Goal: Transaction & Acquisition: Obtain resource

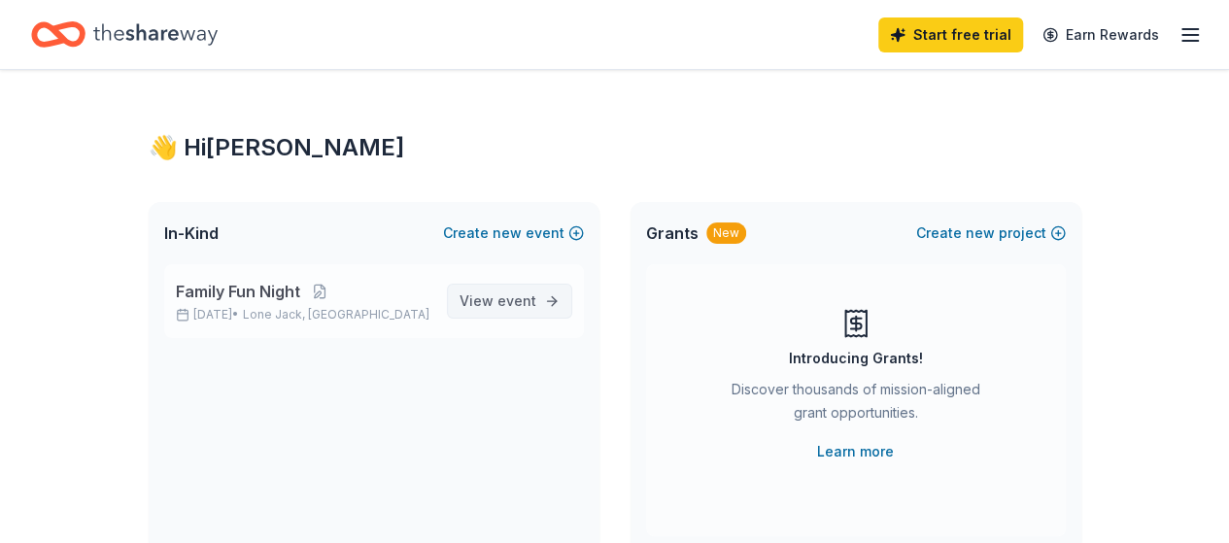
click at [511, 299] on span "event" at bounding box center [516, 300] width 39 height 17
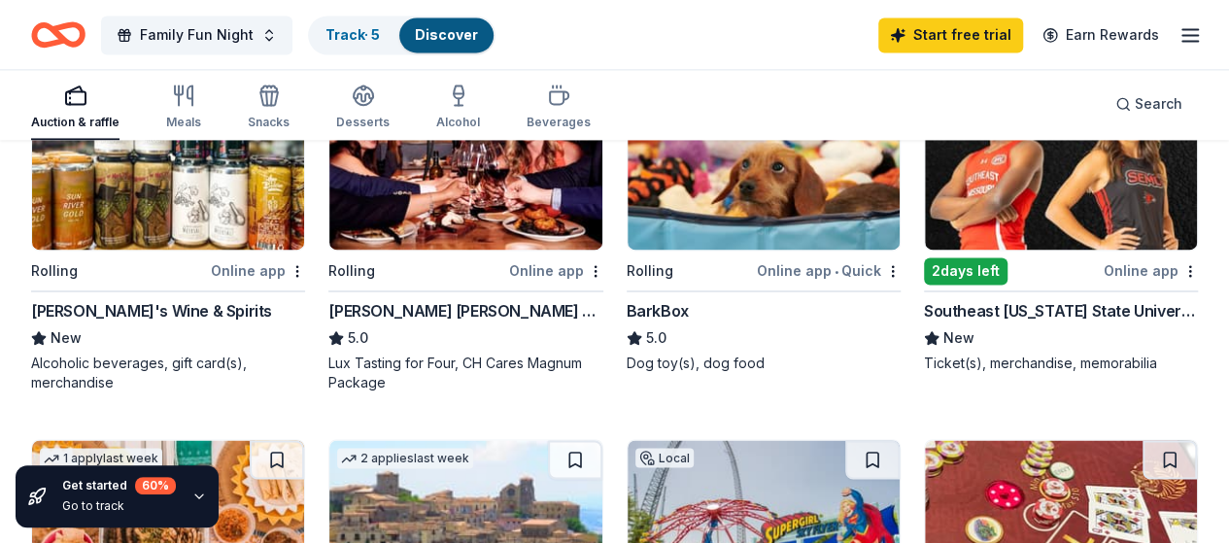
scroll to position [1313, 0]
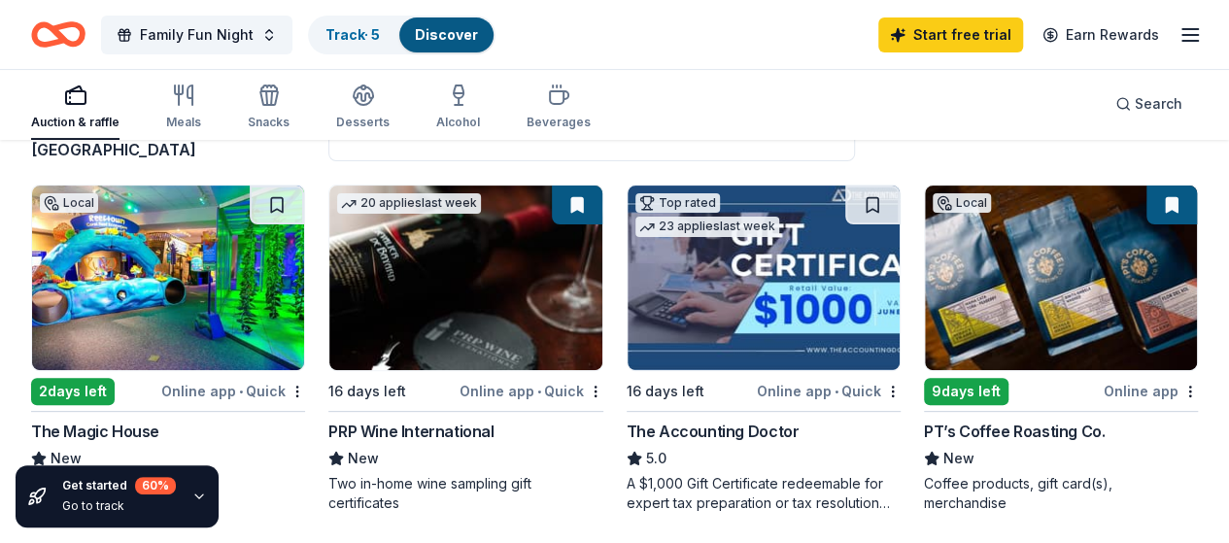
scroll to position [148, 0]
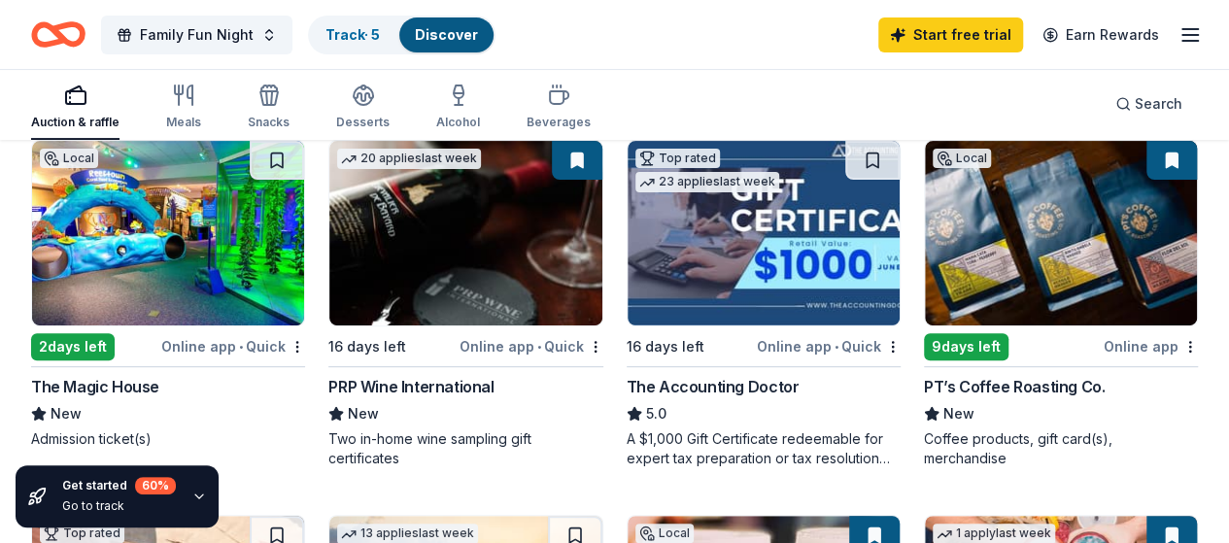
scroll to position [245, 0]
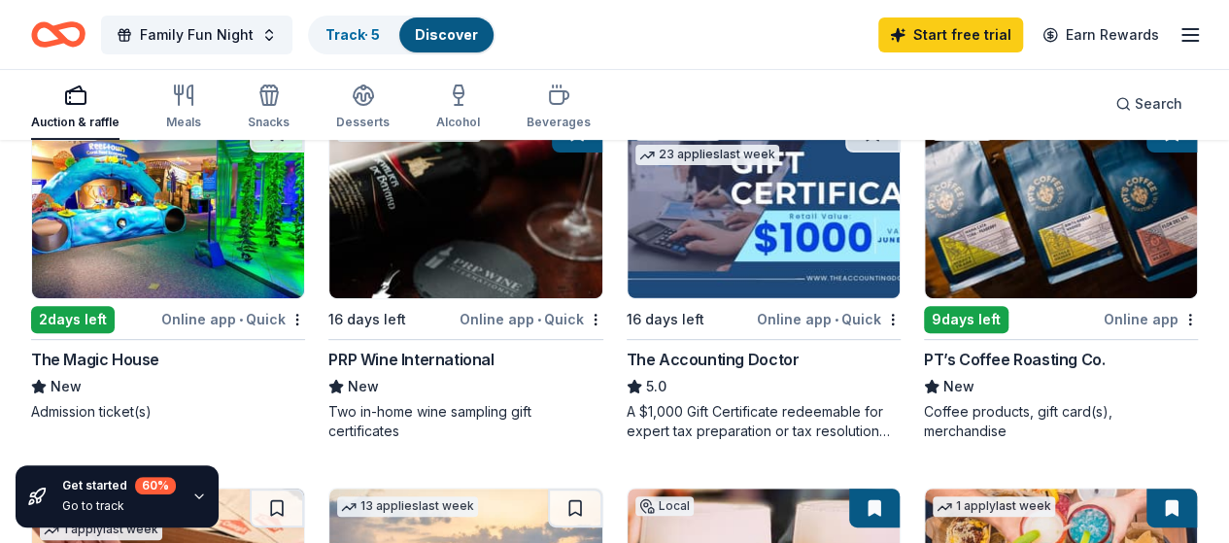
click at [196, 255] on img at bounding box center [168, 206] width 272 height 185
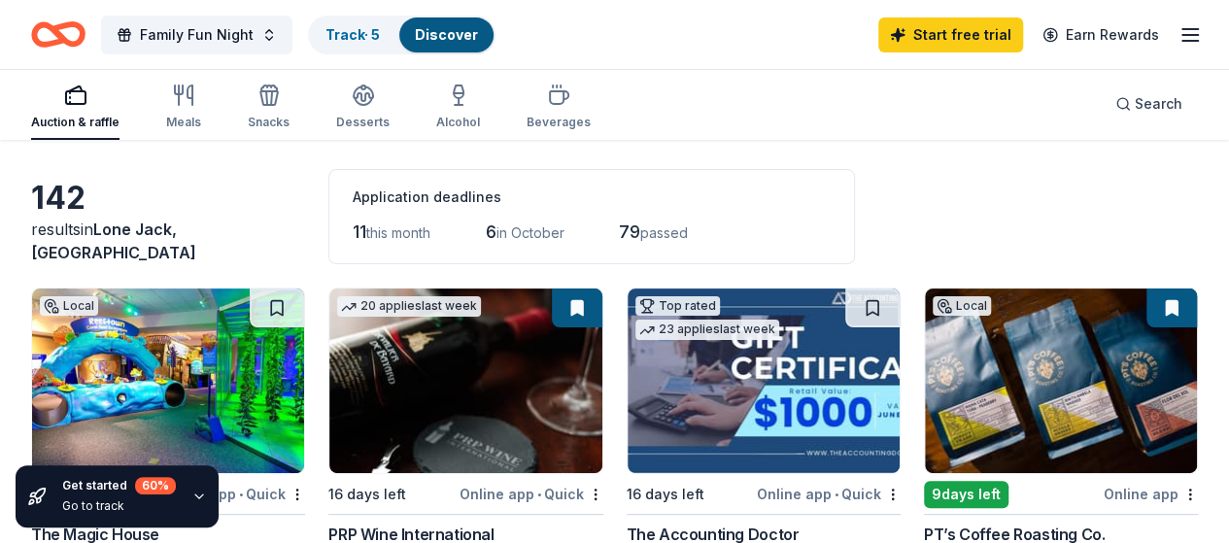
scroll to position [0, 0]
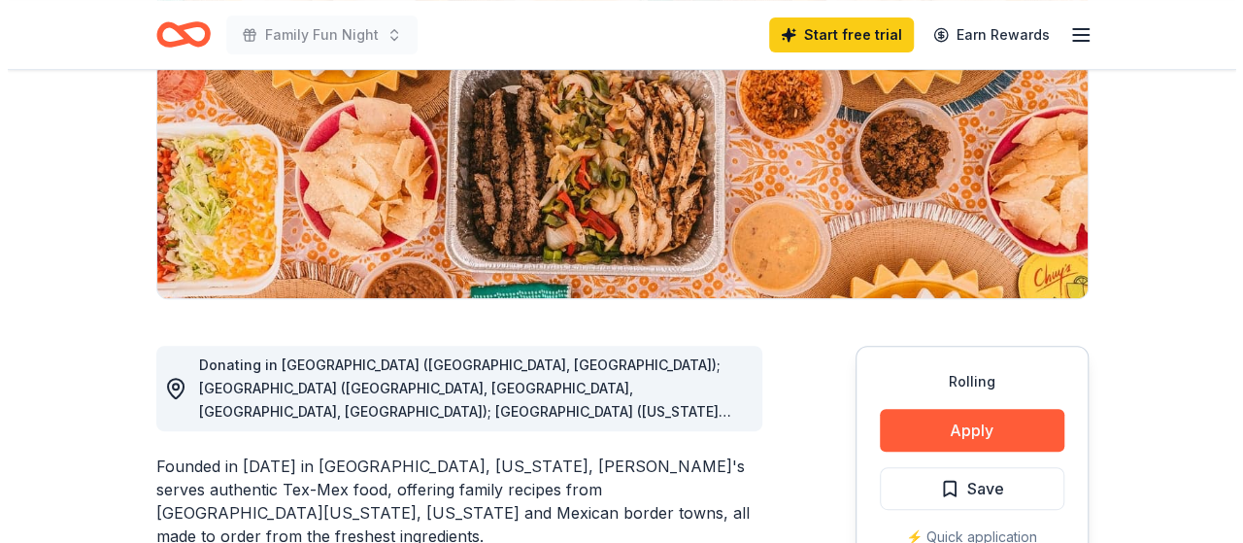
scroll to position [486, 0]
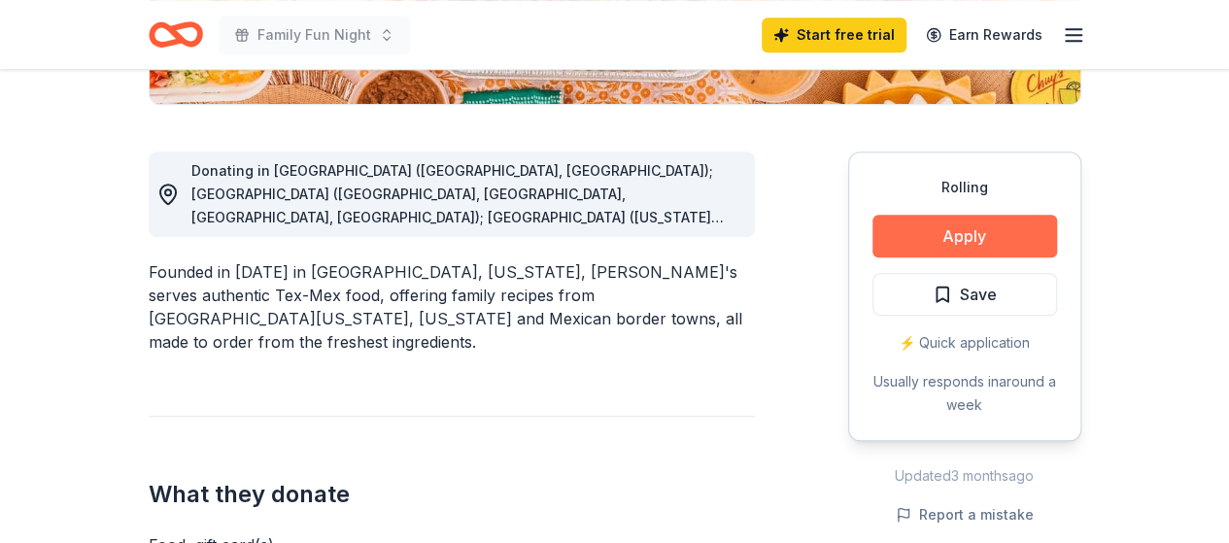
click at [993, 233] on button "Apply" at bounding box center [964, 236] width 185 height 43
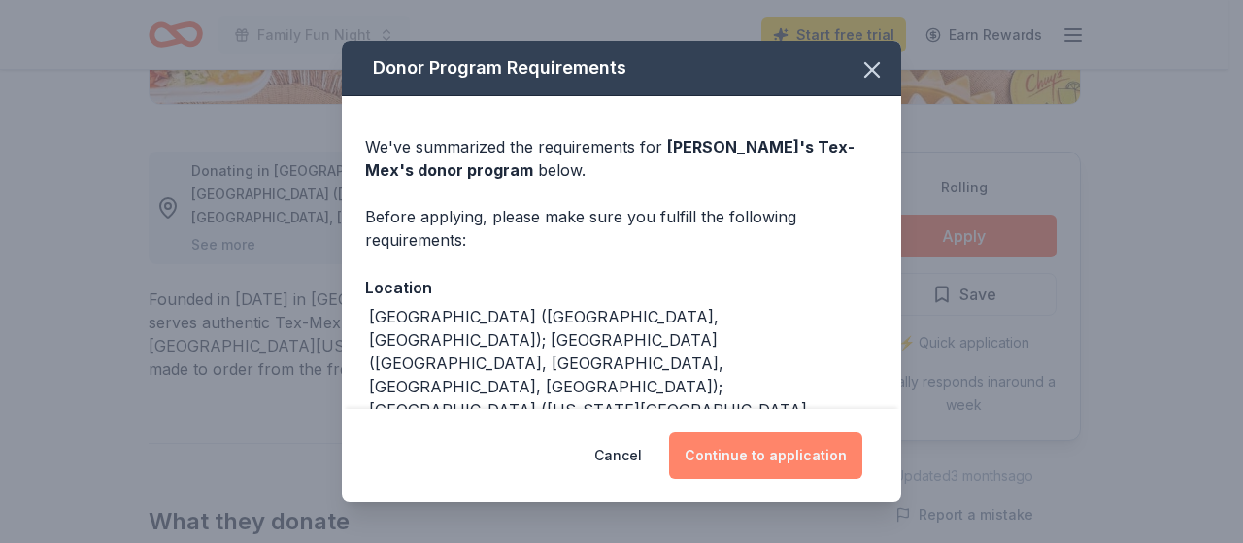
click at [792, 470] on button "Continue to application" at bounding box center [765, 455] width 193 height 47
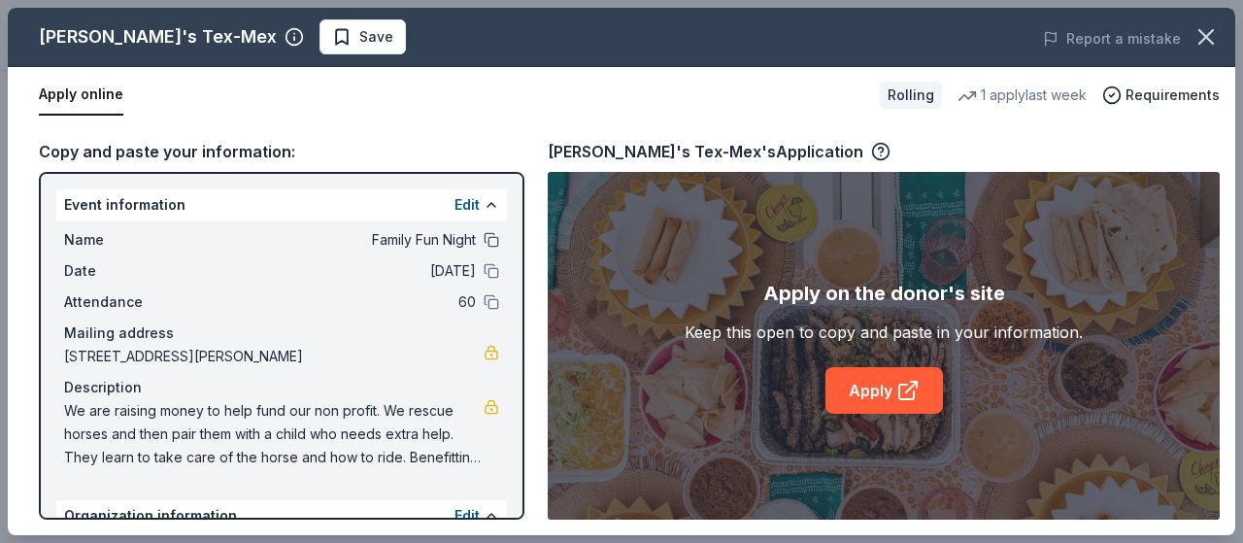
click at [484, 244] on button at bounding box center [492, 240] width 16 height 16
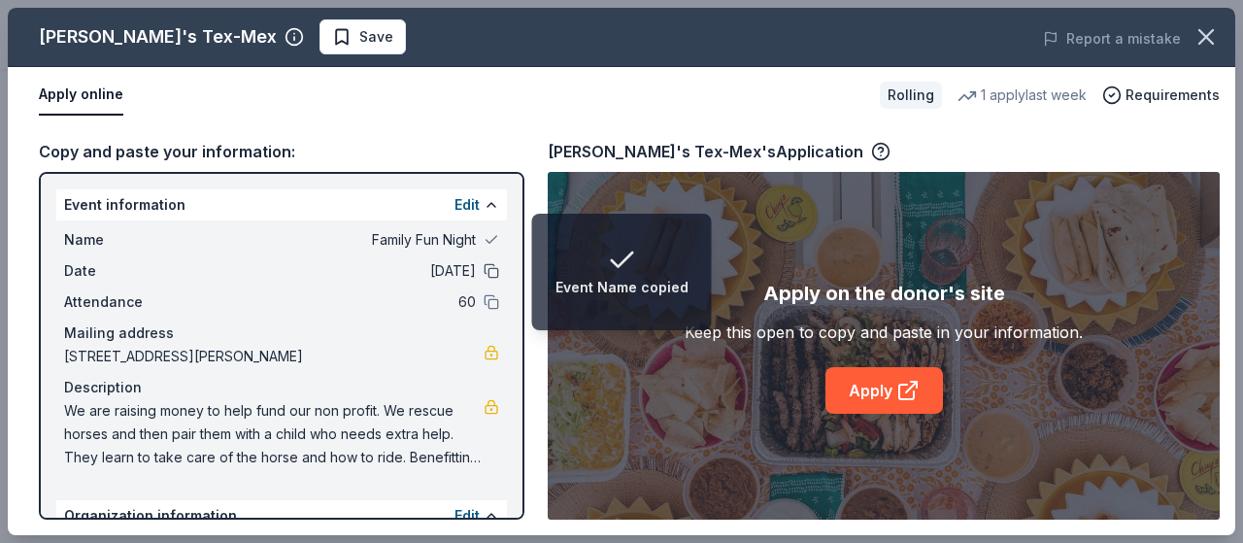
click at [484, 271] on button at bounding box center [492, 271] width 16 height 16
click at [484, 301] on button at bounding box center [492, 302] width 16 height 16
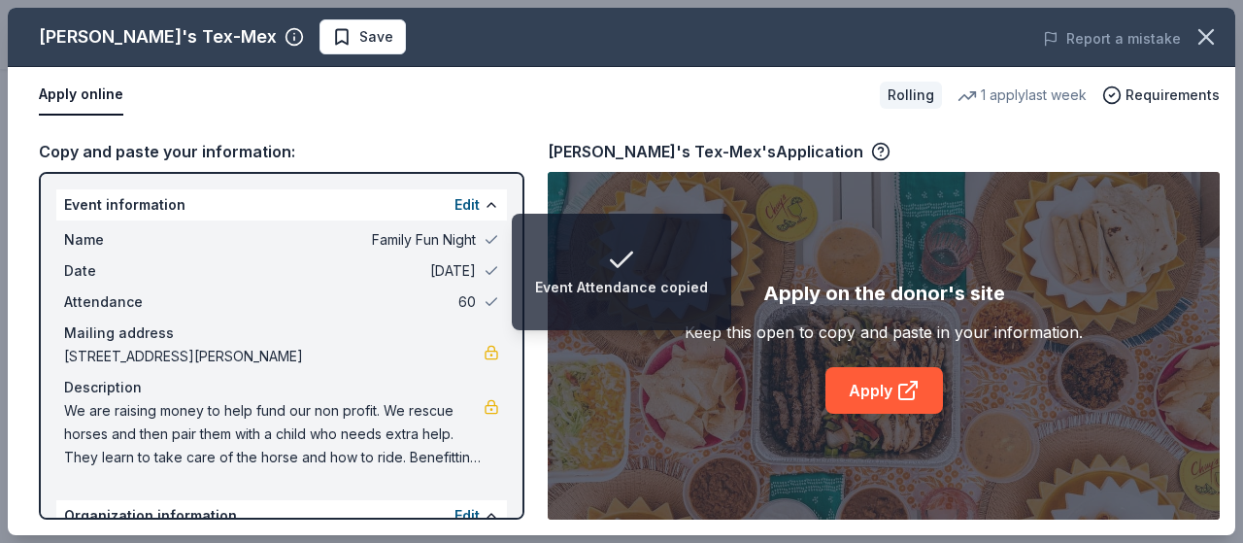
scroll to position [194, 0]
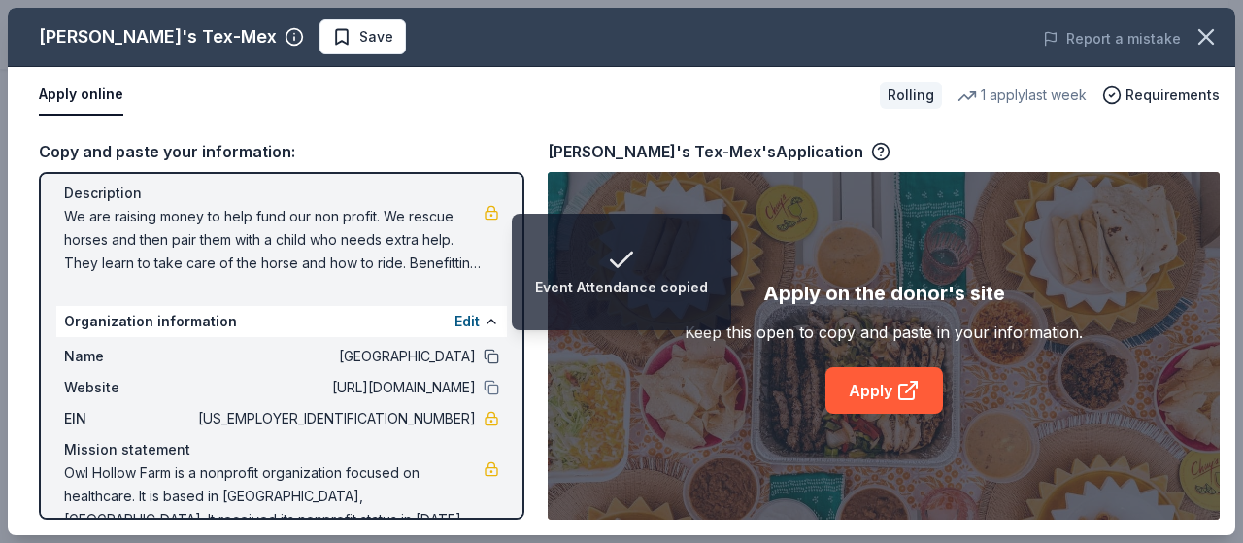
click at [484, 358] on button at bounding box center [492, 357] width 16 height 16
click at [484, 390] on button at bounding box center [492, 388] width 16 height 16
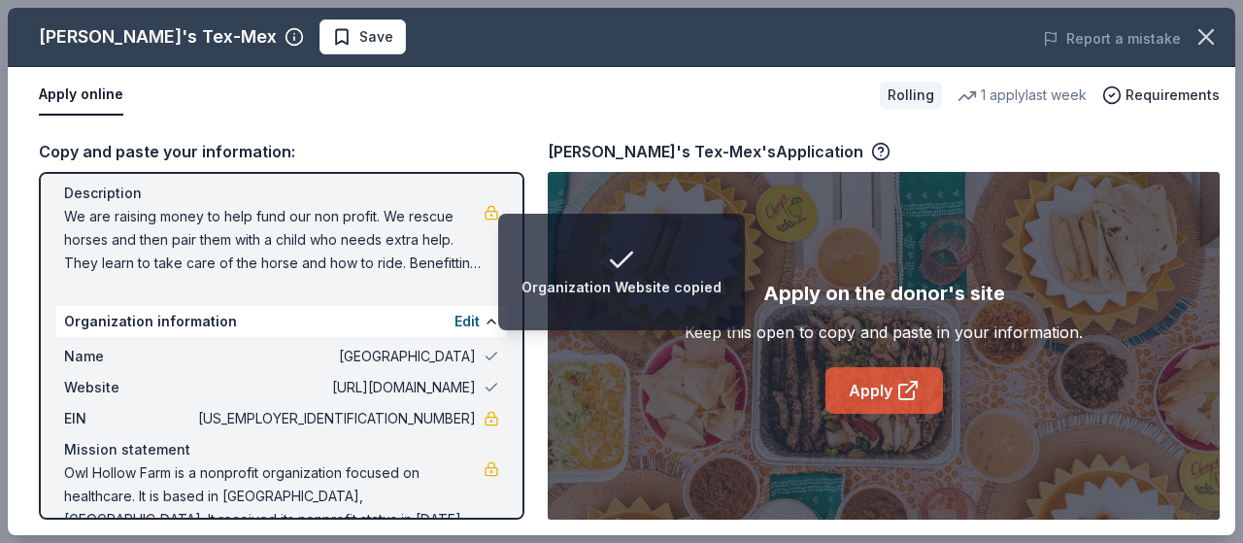
click at [869, 386] on link "Apply" at bounding box center [885, 390] width 118 height 47
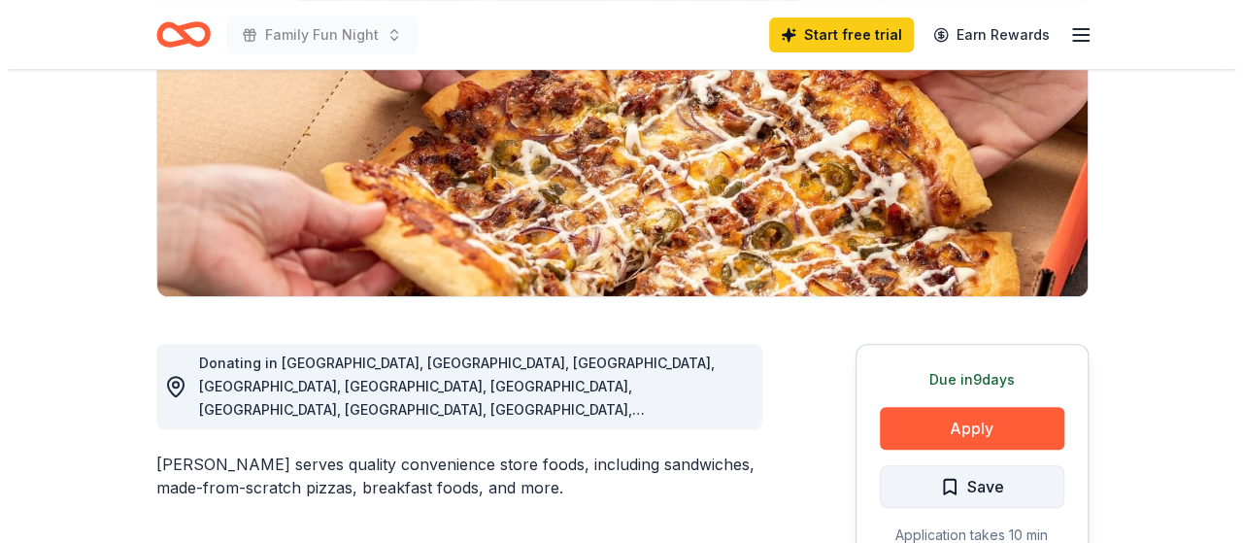
scroll to position [389, 0]
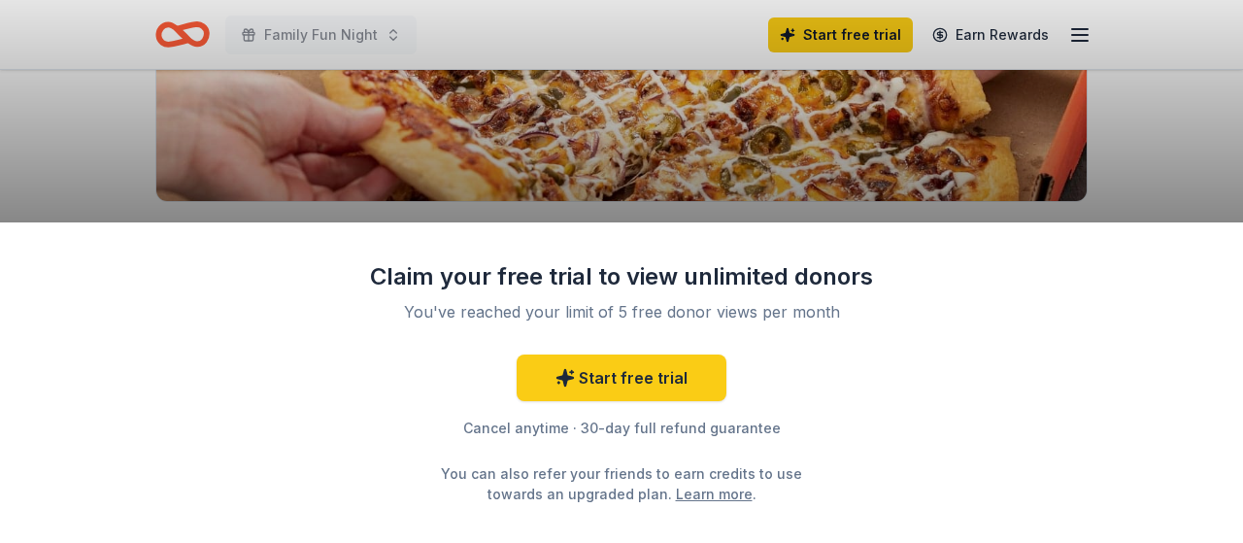
click at [886, 428] on div "Claim your free trial to view unlimited donors You've reached your limit of 5 f…" at bounding box center [621, 382] width 1243 height 321
click at [699, 492] on link "Learn more" at bounding box center [714, 494] width 77 height 20
click at [824, 122] on div "Claim your free trial to view unlimited donors You've reached your limit of 5 f…" at bounding box center [621, 271] width 1243 height 543
drag, startPoint x: 424, startPoint y: 134, endPoint x: 114, endPoint y: 134, distance: 310.8
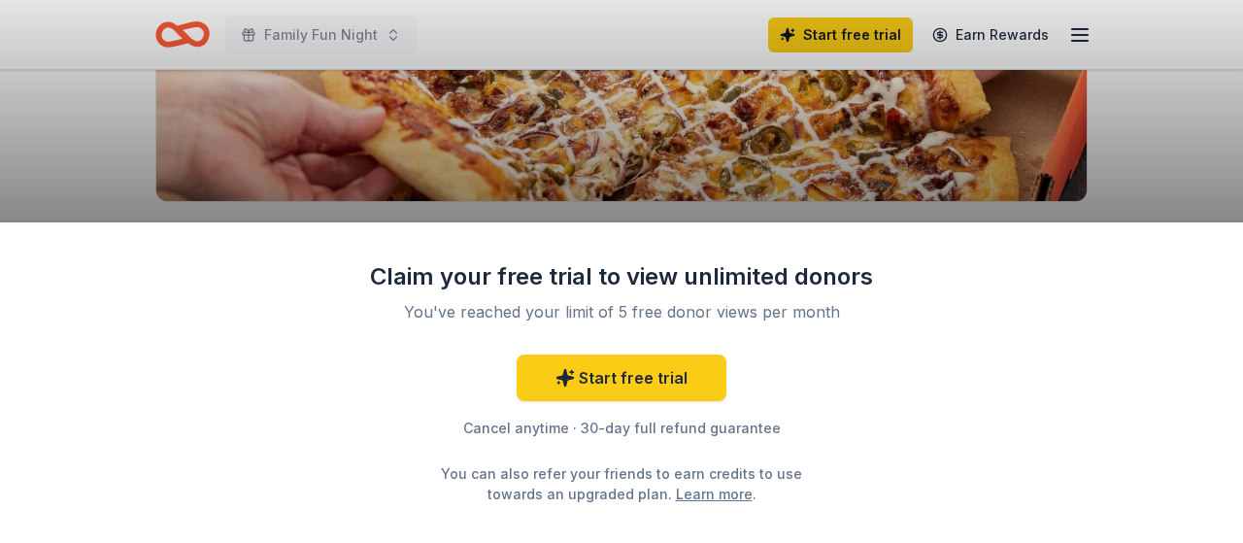
click at [397, 134] on div "Claim your free trial to view unlimited donors You've reached your limit of 5 f…" at bounding box center [621, 271] width 1243 height 543
click at [114, 134] on div "Claim your free trial to view unlimited donors You've reached your limit of 5 f…" at bounding box center [621, 271] width 1243 height 543
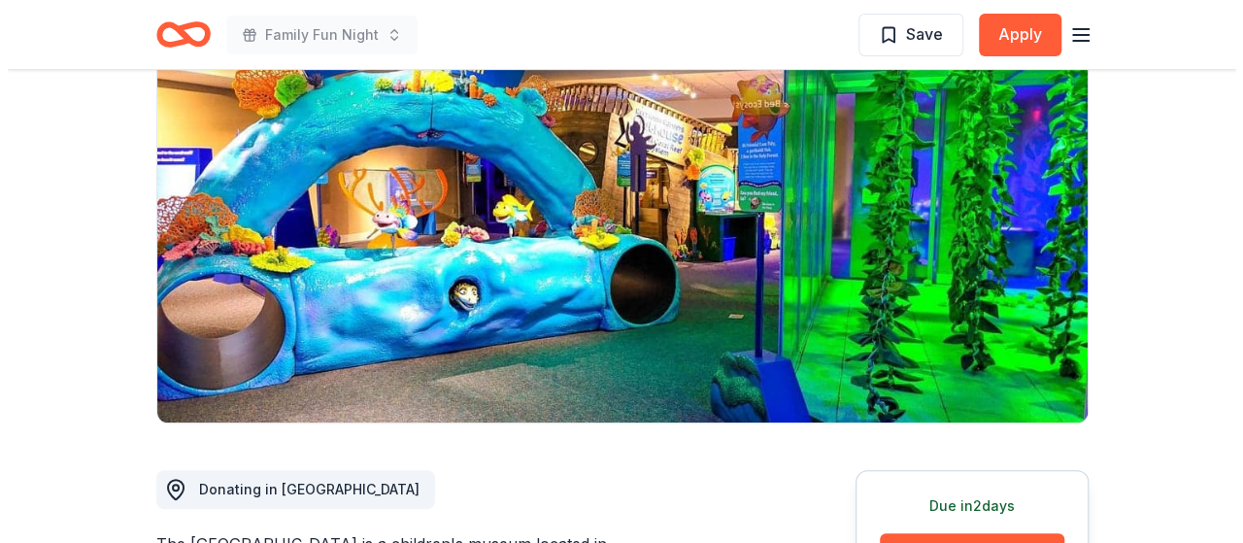
scroll to position [194, 0]
